Goal: Information Seeking & Learning: Learn about a topic

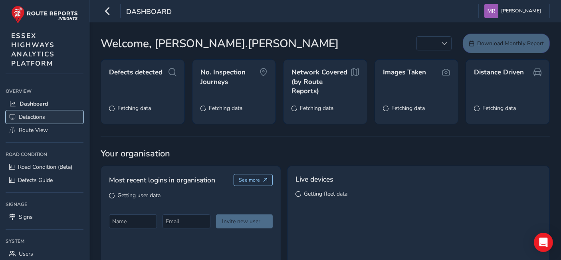
drag, startPoint x: 0, startPoint y: 0, endPoint x: 25, endPoint y: 120, distance: 122.9
click at [25, 120] on span "Detections" at bounding box center [32, 117] width 26 height 8
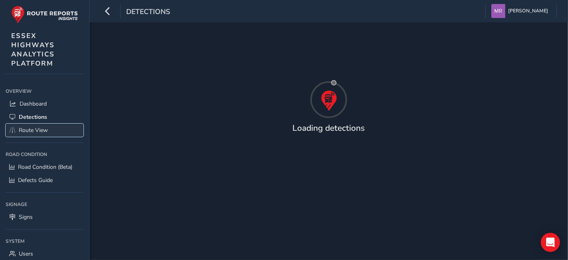
click at [26, 128] on span "Route View" at bounding box center [33, 130] width 29 height 8
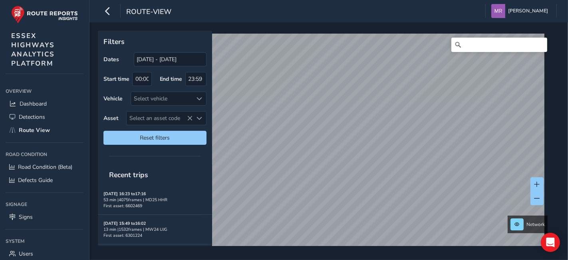
click at [360, 249] on div "Filters Dates [DATE] - [DATE] Start time 00:00 End time 23:59 Vehicle Select ve…" at bounding box center [328, 140] width 479 height 237
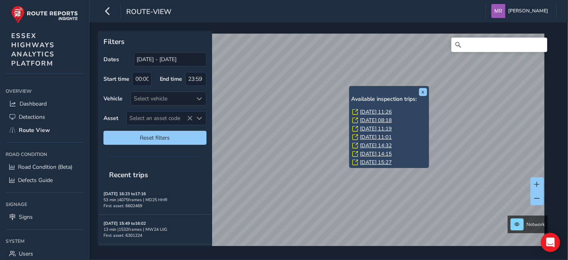
click at [372, 110] on link "[DATE] 11:26" at bounding box center [376, 111] width 32 height 7
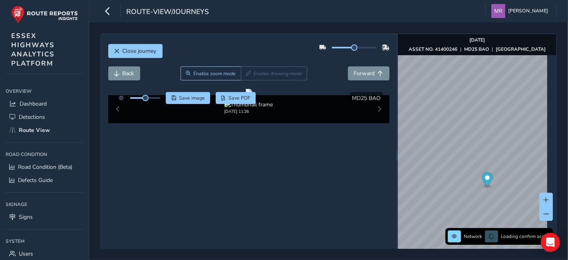
click at [155, 97] on div at bounding box center [145, 98] width 30 height 2
click at [357, 80] on button "Forward" at bounding box center [369, 73] width 42 height 14
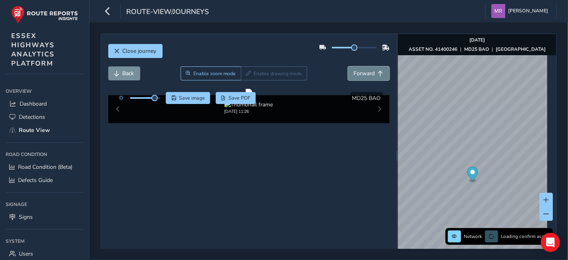
click at [357, 80] on button "Forward" at bounding box center [369, 73] width 42 height 14
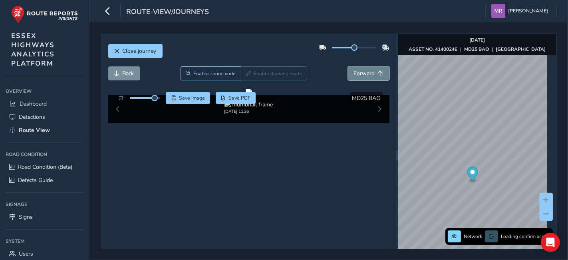
click at [357, 80] on button "Forward" at bounding box center [369, 73] width 42 height 14
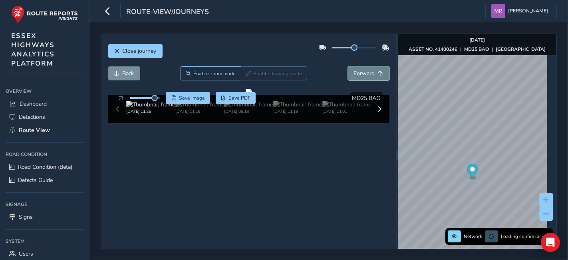
click at [357, 80] on button "Forward" at bounding box center [369, 73] width 42 height 14
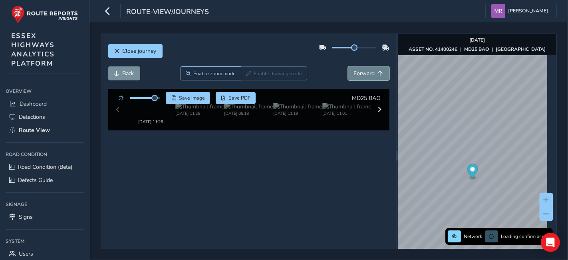
click at [357, 80] on button "Forward" at bounding box center [369, 73] width 42 height 14
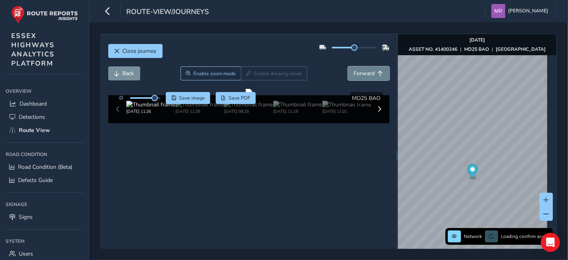
click at [357, 80] on button "Forward" at bounding box center [369, 73] width 42 height 14
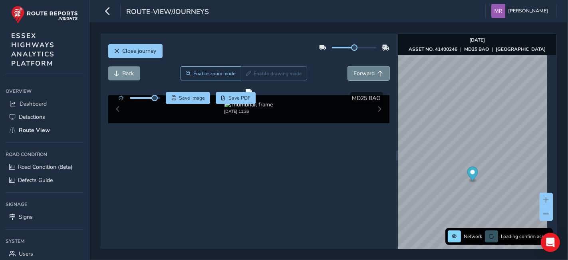
click at [357, 80] on button "Forward" at bounding box center [369, 73] width 42 height 14
click at [133, 74] on span "Back" at bounding box center [129, 74] width 12 height 8
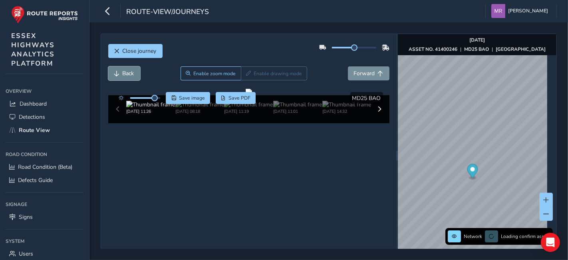
click at [133, 74] on span "Back" at bounding box center [129, 74] width 12 height 8
click at [368, 72] on span "Forward" at bounding box center [364, 74] width 21 height 8
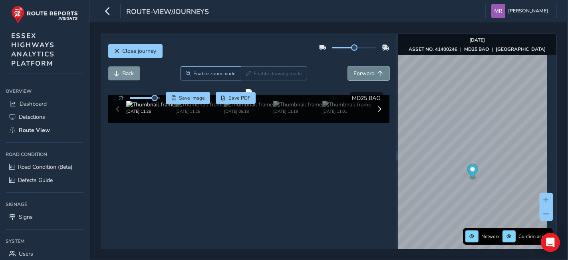
click at [368, 72] on span "Forward" at bounding box center [364, 74] width 21 height 8
click at [131, 74] on span "Back" at bounding box center [129, 74] width 12 height 8
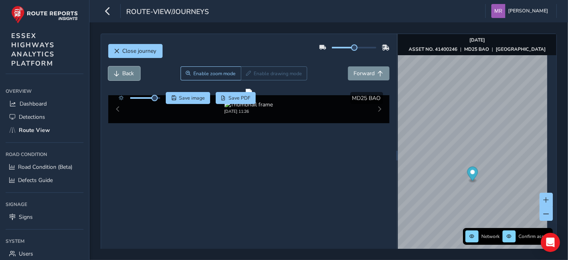
click at [131, 74] on span "Back" at bounding box center [129, 74] width 12 height 8
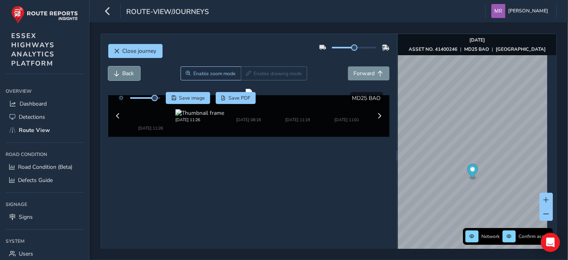
click at [131, 74] on span "Back" at bounding box center [129, 74] width 12 height 8
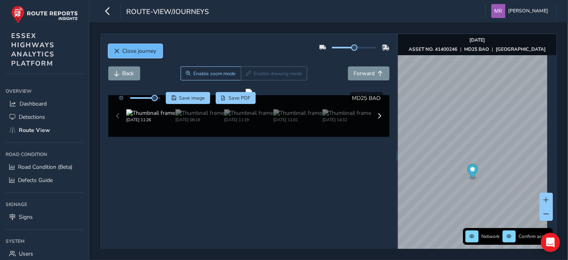
click at [135, 52] on span "Close journey" at bounding box center [140, 51] width 34 height 8
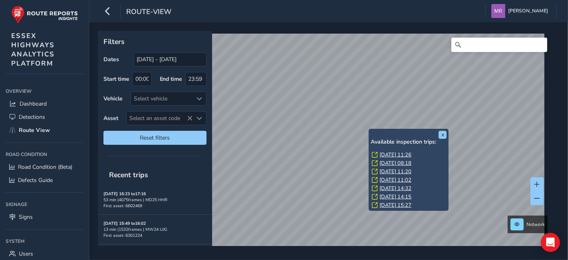
click at [397, 203] on link "[DATE] 15:27" at bounding box center [396, 204] width 32 height 7
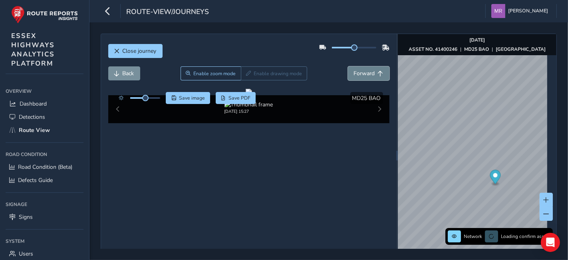
click at [358, 74] on span "Forward" at bounding box center [364, 74] width 21 height 8
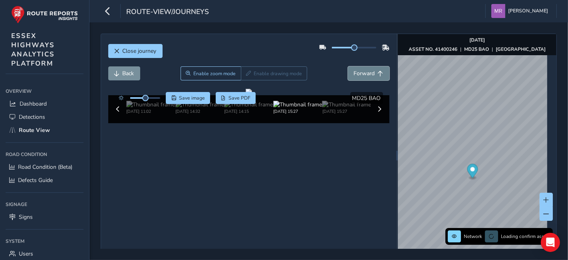
click at [358, 74] on span "Forward" at bounding box center [364, 74] width 21 height 8
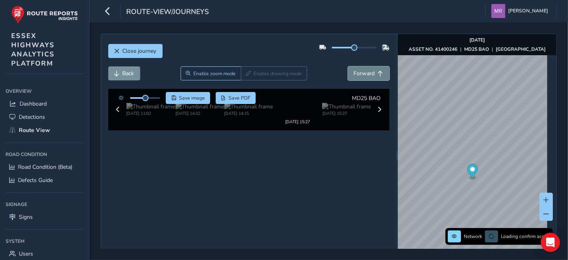
click at [358, 74] on span "Forward" at bounding box center [364, 74] width 21 height 8
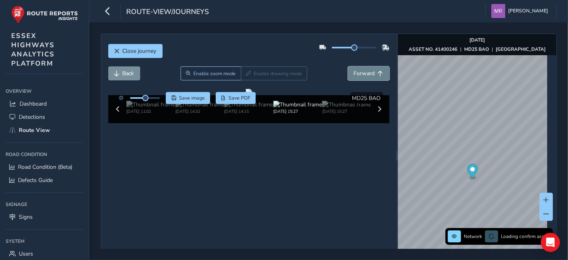
click at [358, 74] on span "Forward" at bounding box center [364, 74] width 21 height 8
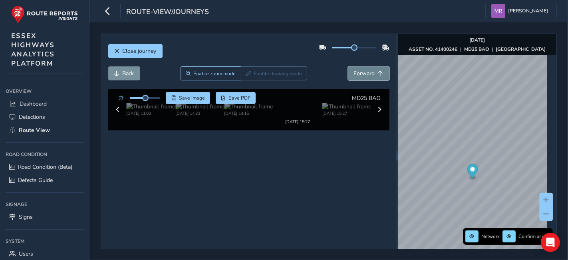
click at [358, 74] on span "Forward" at bounding box center [364, 74] width 21 height 8
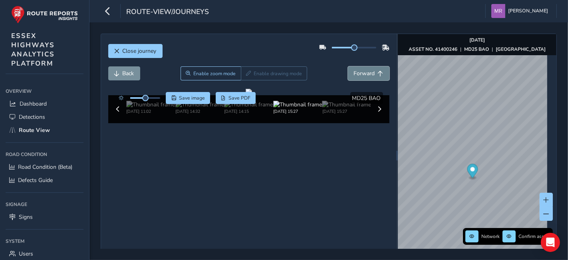
click at [358, 74] on span "Forward" at bounding box center [364, 74] width 21 height 8
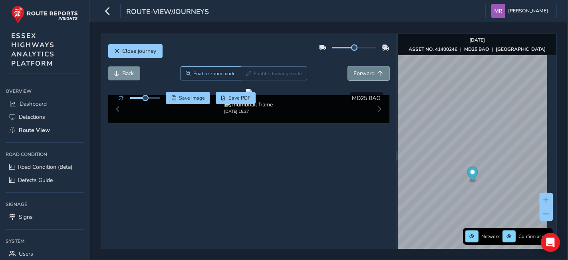
click at [358, 74] on span "Forward" at bounding box center [364, 74] width 21 height 8
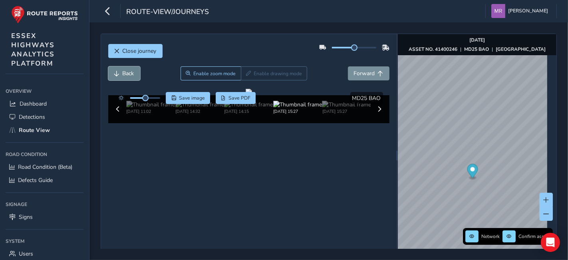
click at [137, 74] on button "Back" at bounding box center [124, 73] width 32 height 14
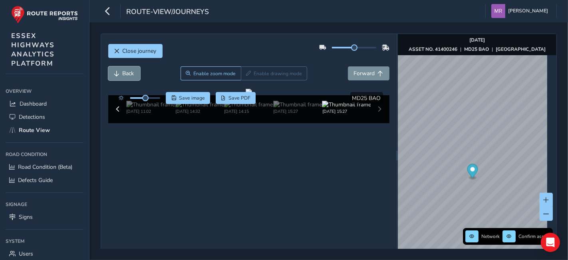
click at [137, 74] on button "Back" at bounding box center [124, 73] width 32 height 14
click at [348, 70] on button "Forward" at bounding box center [369, 73] width 42 height 14
click at [348, 71] on button "Forward" at bounding box center [369, 73] width 42 height 14
click at [120, 43] on div "Close journey" at bounding box center [248, 54] width 281 height 26
click at [131, 47] on span "Close journey" at bounding box center [140, 51] width 34 height 8
